Goal: Task Accomplishment & Management: Use online tool/utility

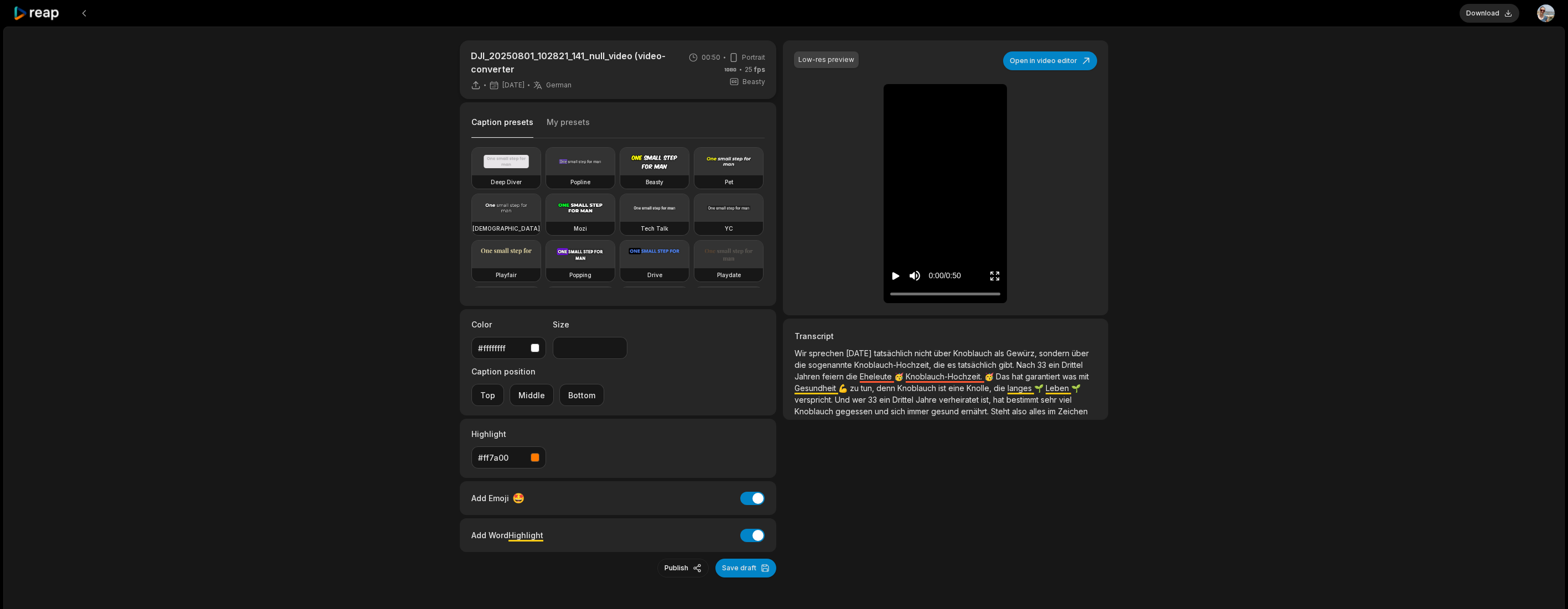
click at [60, 19] on icon at bounding box center [36, 13] width 47 height 15
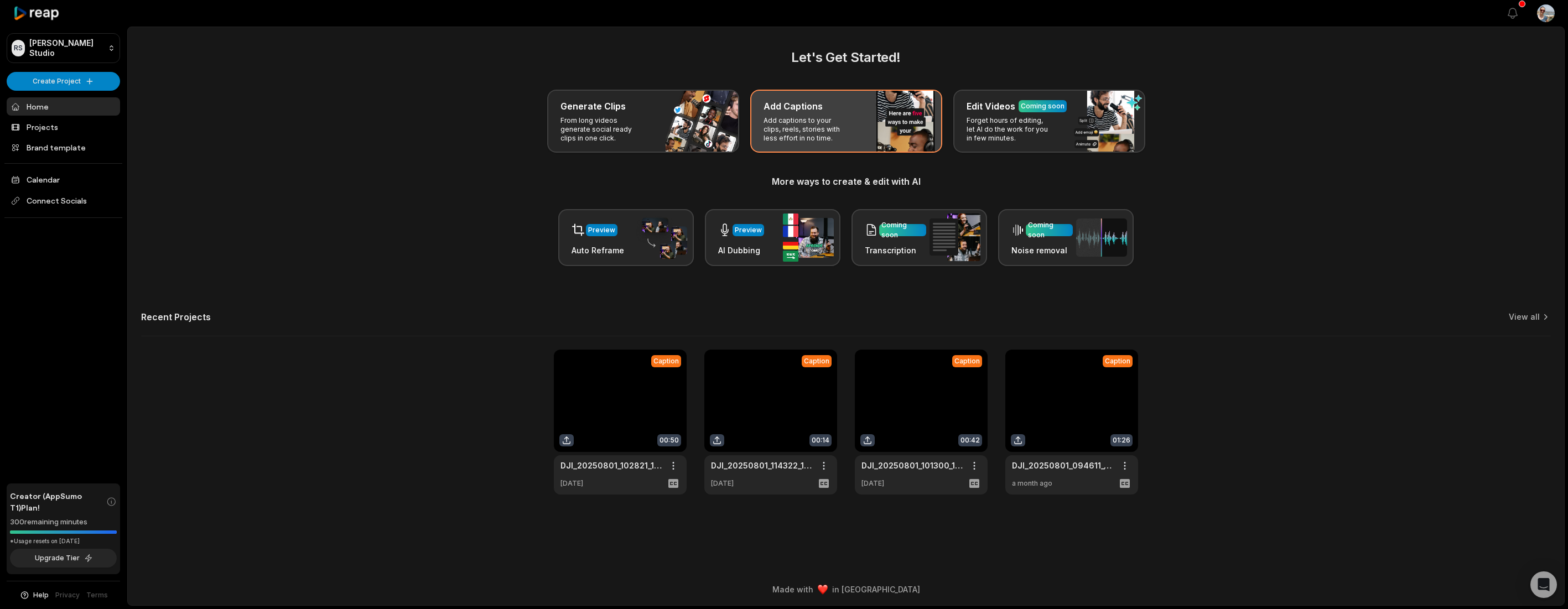
click at [813, 132] on p "Add captions to your clips, reels, stories with less effort in no time." at bounding box center [806, 130] width 85 height 27
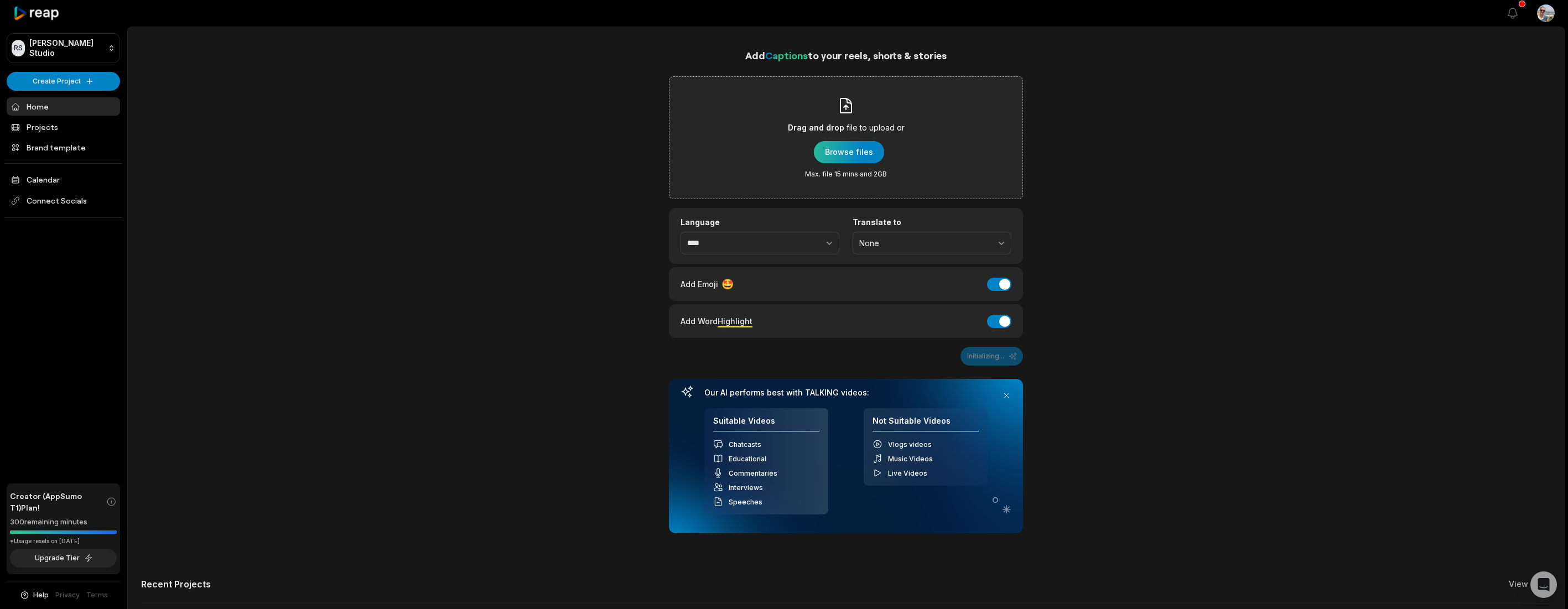
click at [837, 152] on div "button" at bounding box center [848, 152] width 70 height 22
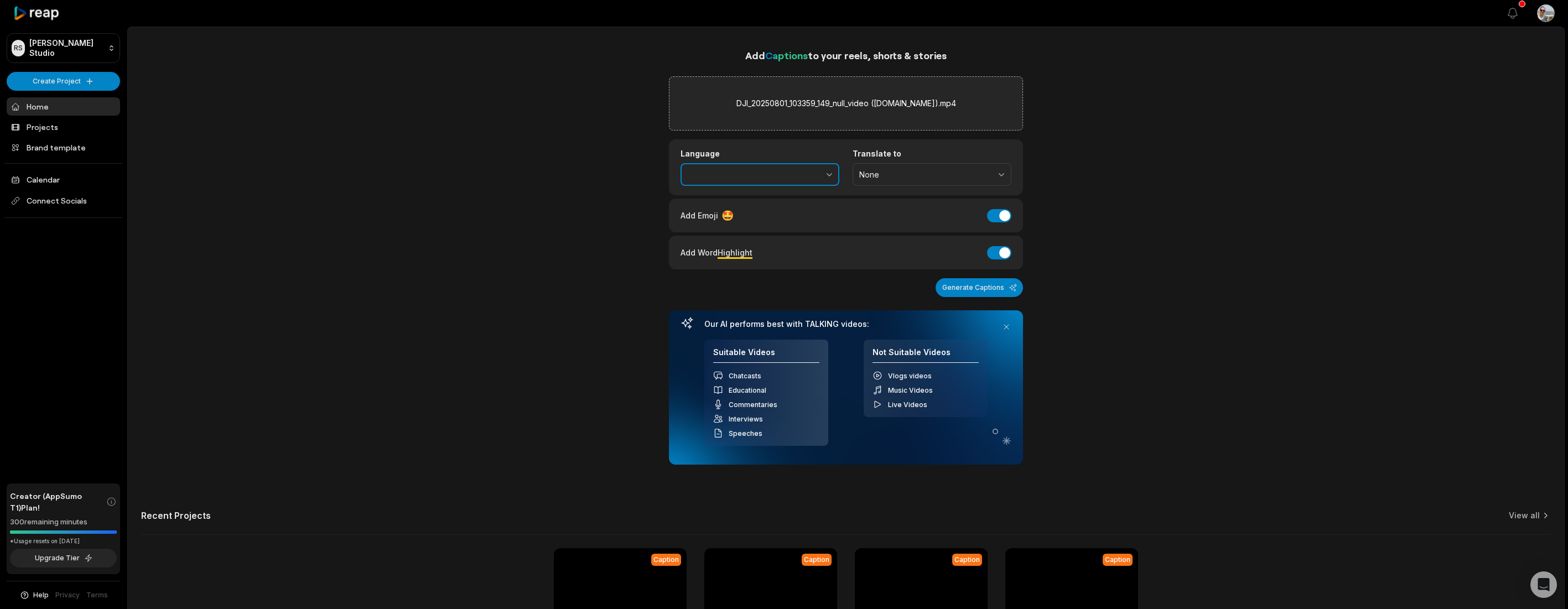
click at [802, 180] on button "button" at bounding box center [805, 174] width 68 height 23
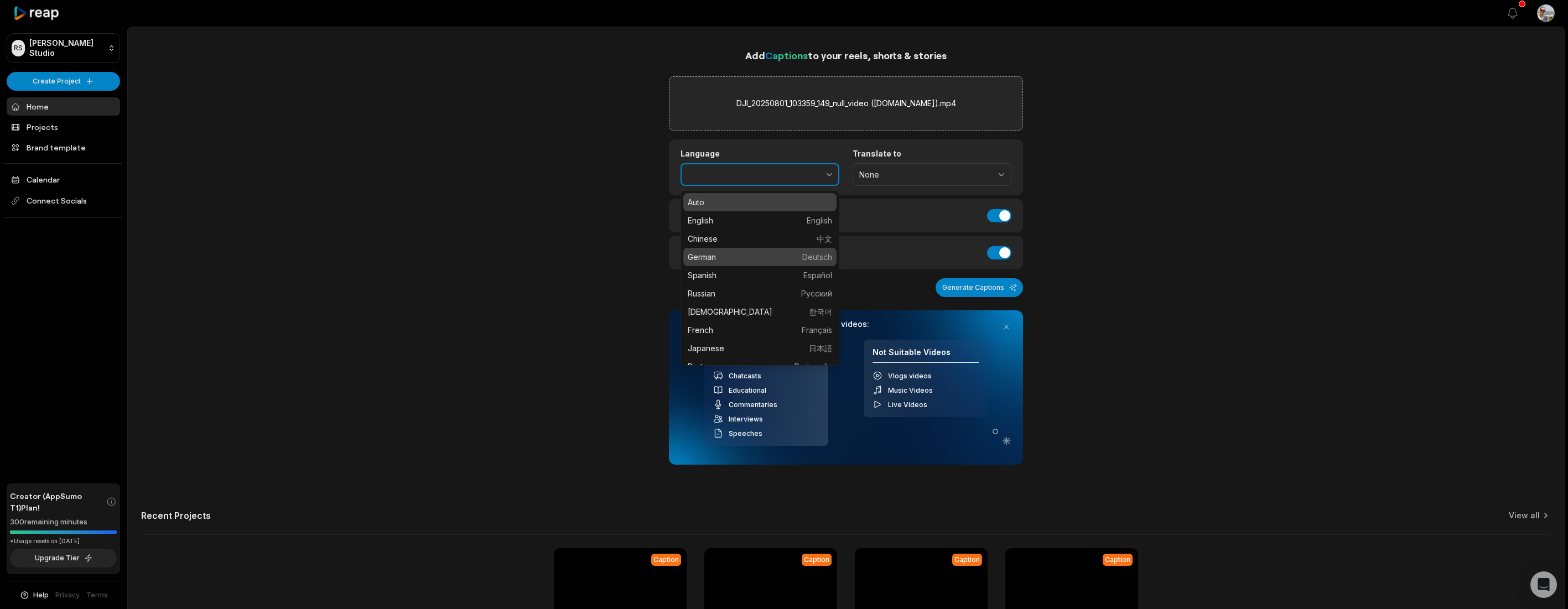
type input "******"
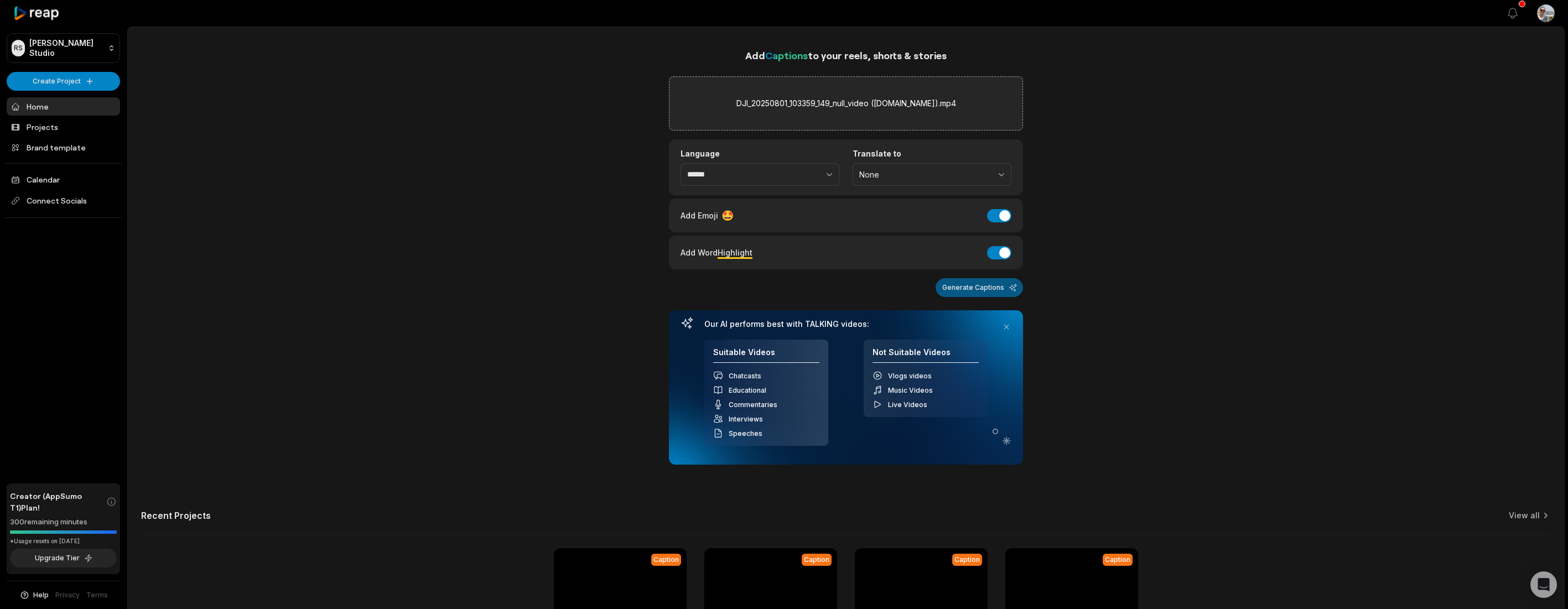
click at [987, 286] on button "Generate Captions" at bounding box center [979, 288] width 88 height 19
